Goal: Transaction & Acquisition: Purchase product/service

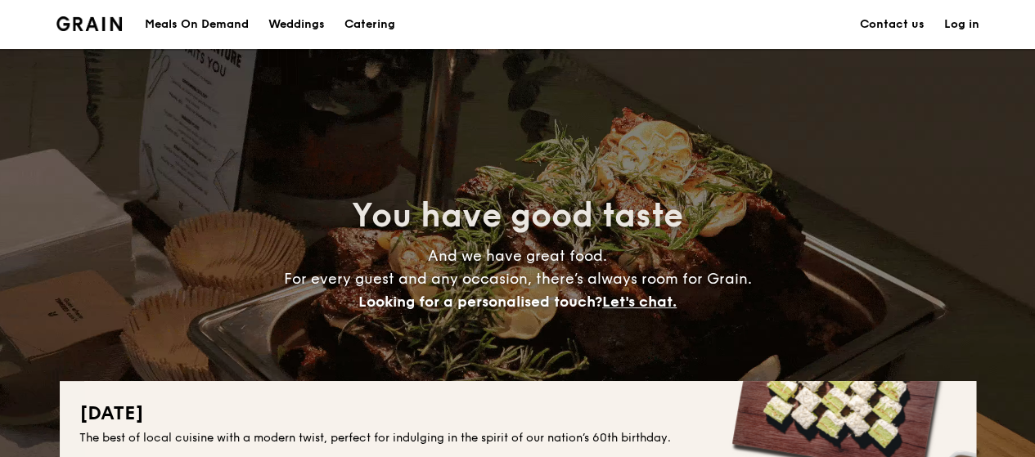
click at [367, 20] on h1 "Catering" at bounding box center [369, 24] width 51 height 49
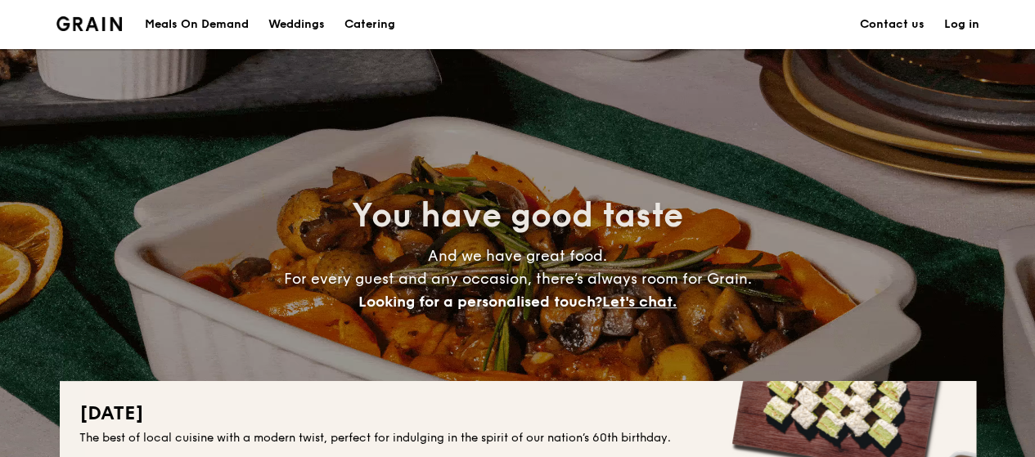
click at [224, 20] on div "Meals On Demand" at bounding box center [197, 24] width 104 height 49
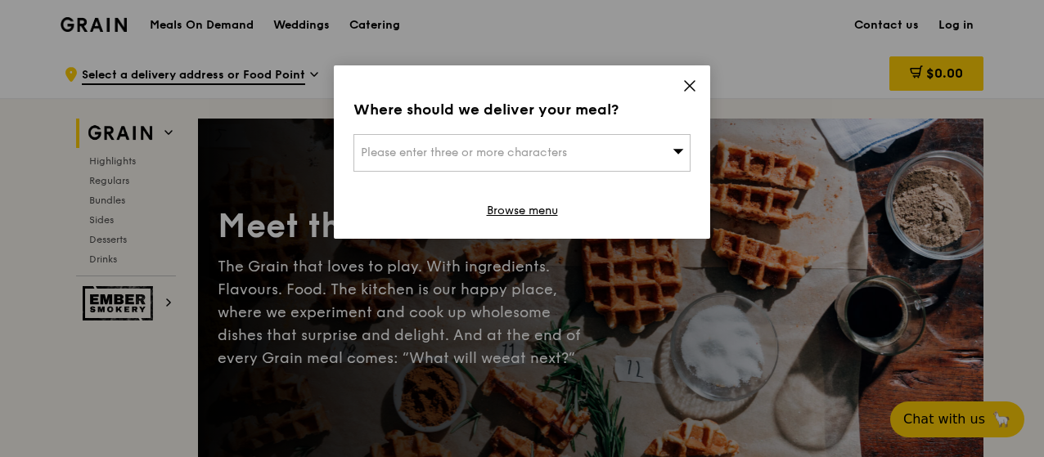
click at [697, 83] on div "Where should we deliver your meal? Please enter three or more characters Browse…" at bounding box center [522, 151] width 376 height 173
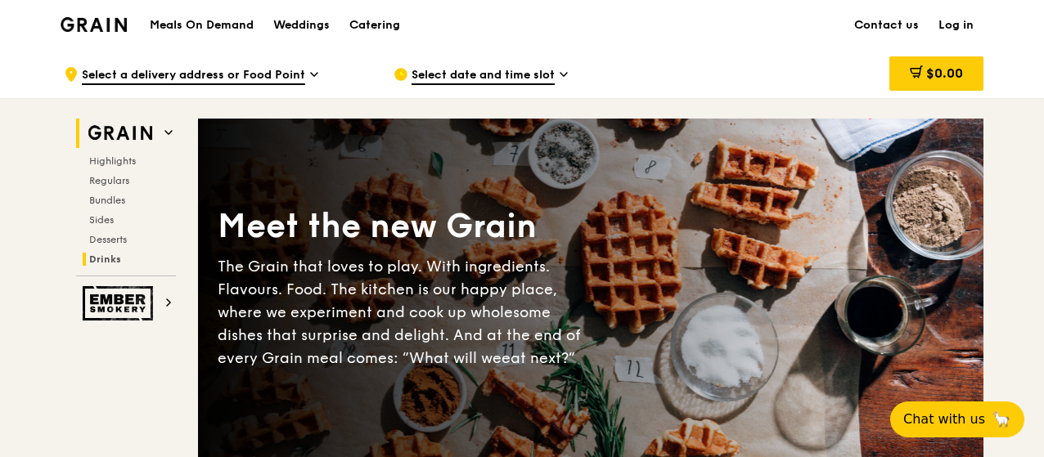
click at [105, 258] on span "Drinks" at bounding box center [105, 259] width 32 height 11
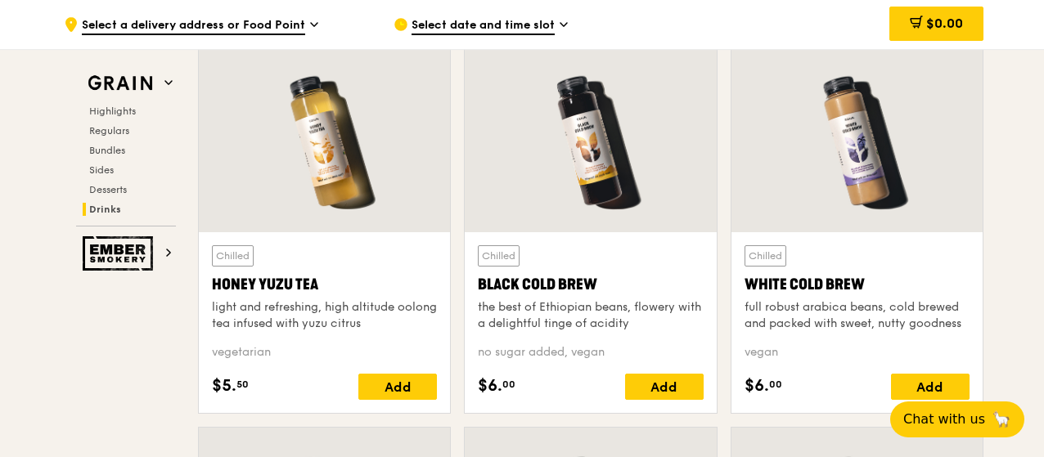
scroll to position [6088, 0]
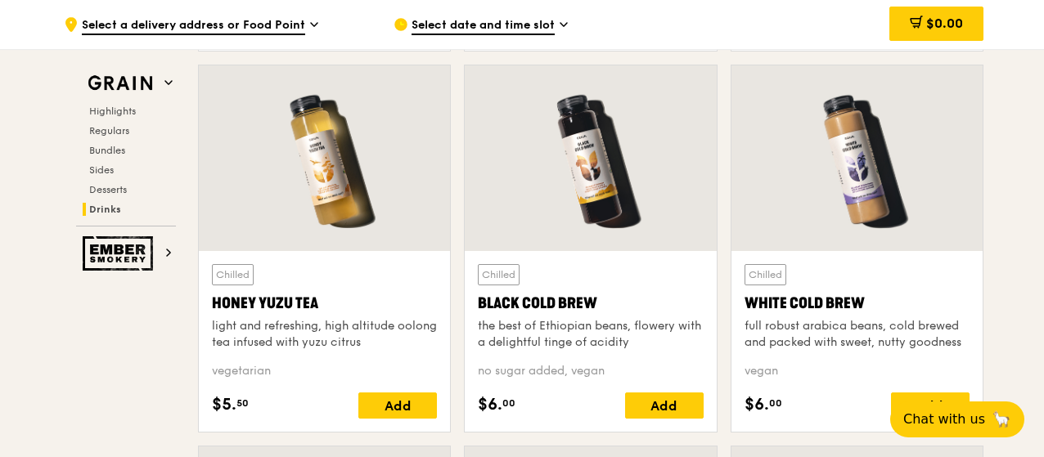
click at [332, 187] on div at bounding box center [324, 158] width 251 height 186
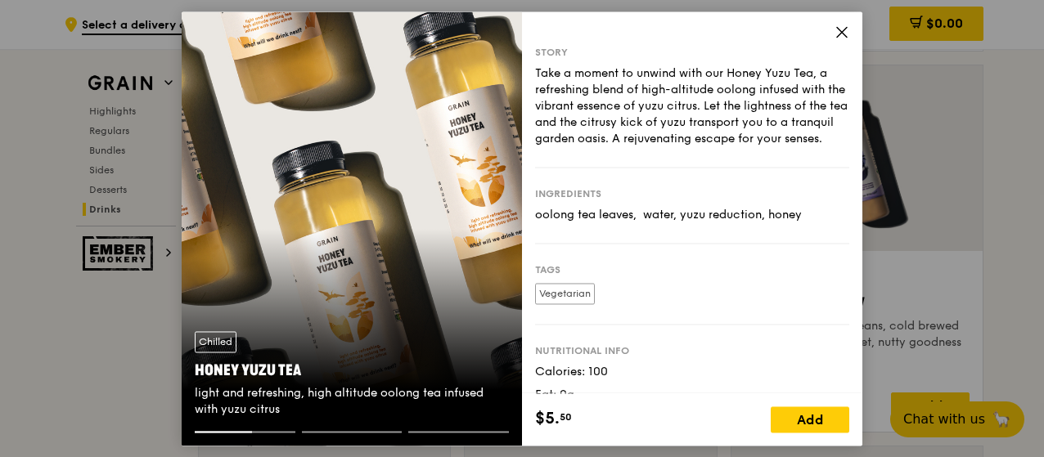
click at [837, 34] on icon at bounding box center [841, 32] width 15 height 15
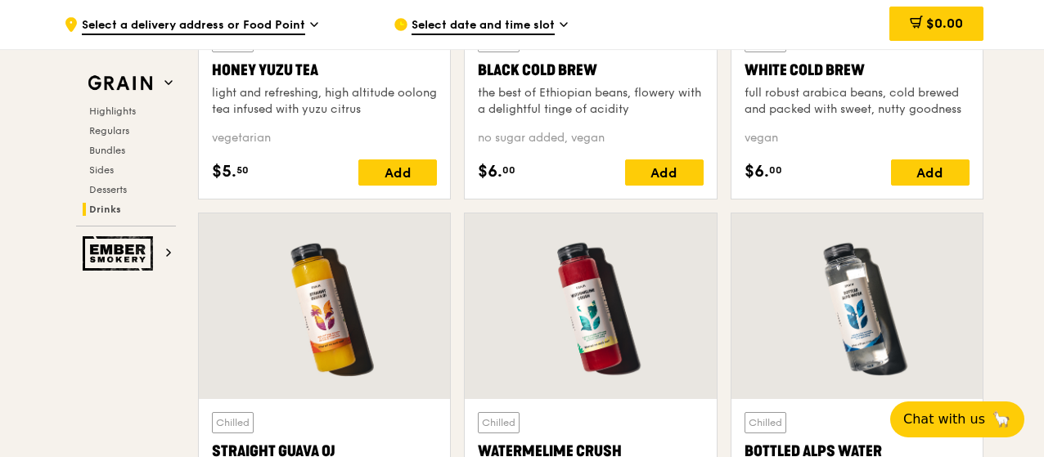
scroll to position [6579, 0]
